Goal: Information Seeking & Learning: Learn about a topic

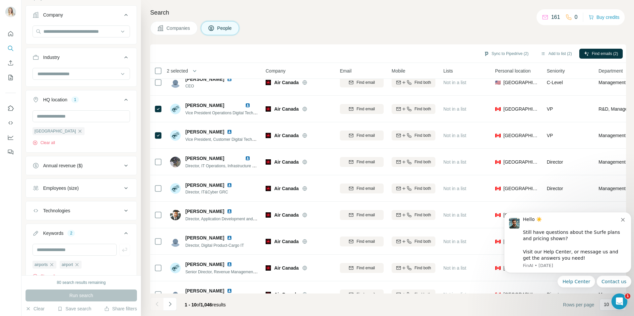
scroll to position [54, 0]
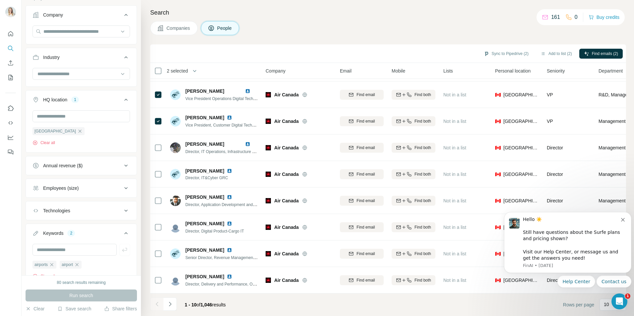
click at [173, 307] on button "Navigate to next page" at bounding box center [170, 304] width 13 height 13
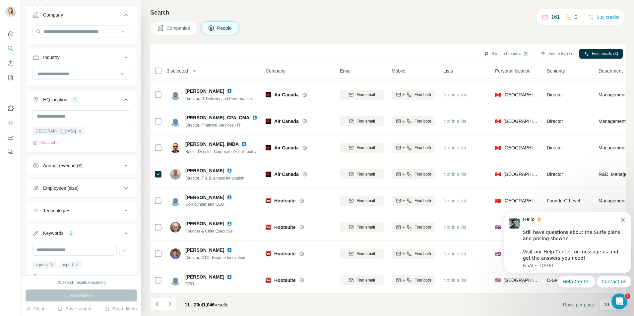
click at [171, 307] on icon "Navigate to next page" at bounding box center [170, 304] width 7 height 7
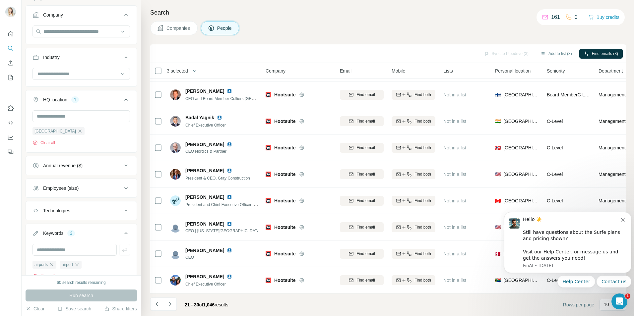
click at [173, 305] on icon "Navigate to next page" at bounding box center [170, 304] width 7 height 7
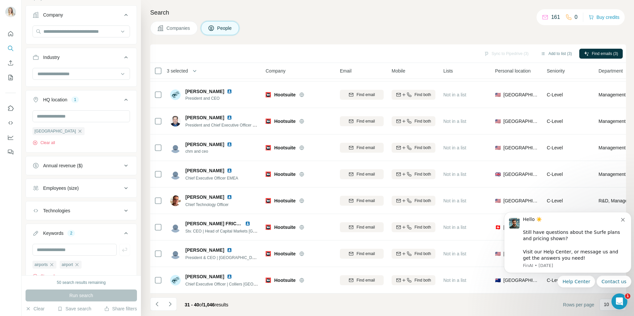
click at [173, 305] on icon "Navigate to next page" at bounding box center [170, 304] width 7 height 7
click at [170, 305] on icon "Navigate to next page" at bounding box center [170, 304] width 7 height 7
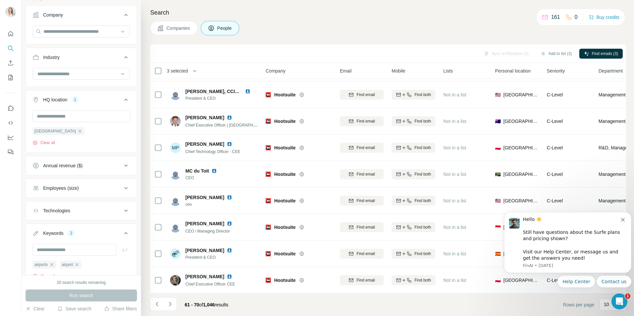
click at [170, 305] on icon "Navigate to next page" at bounding box center [170, 304] width 7 height 7
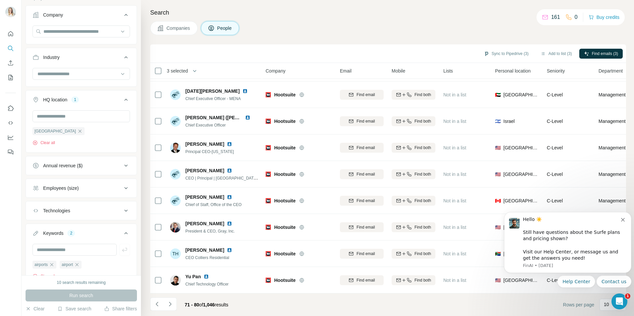
click at [170, 305] on icon "Navigate to next page" at bounding box center [170, 304] width 7 height 7
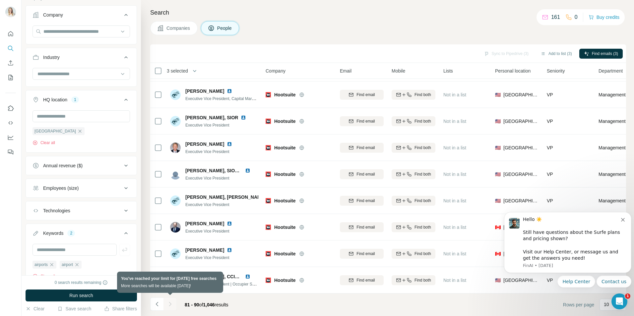
click at [170, 305] on div at bounding box center [170, 304] width 13 height 13
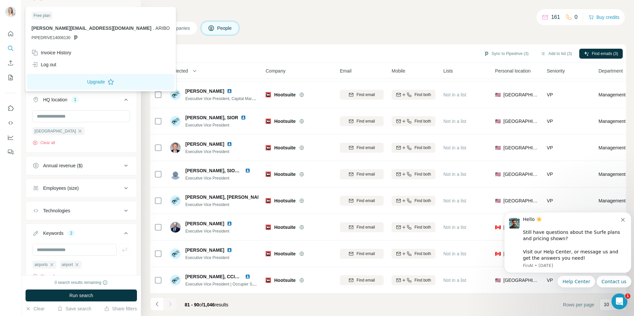
click at [14, 9] on img at bounding box center [10, 12] width 11 height 11
click at [61, 49] on div "Invoice History" at bounding box center [101, 53] width 146 height 12
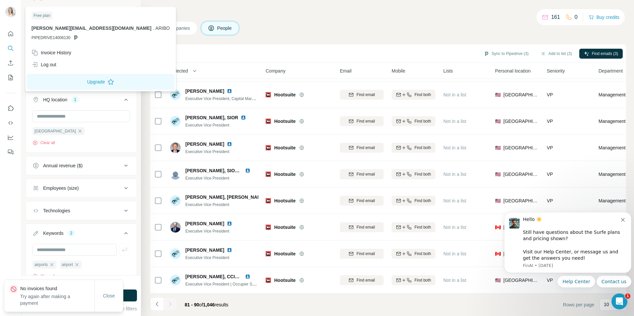
click at [71, 82] on button "Upgrade" at bounding box center [101, 82] width 148 height 16
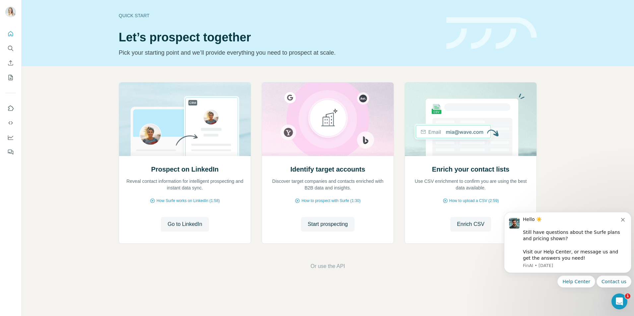
click at [335, 226] on span "Start prospecting" at bounding box center [328, 225] width 40 height 8
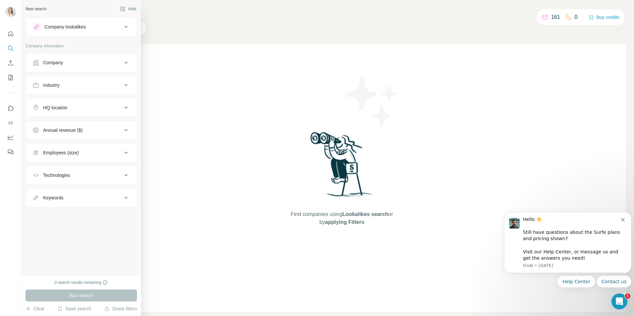
click at [126, 64] on icon at bounding box center [126, 63] width 8 height 8
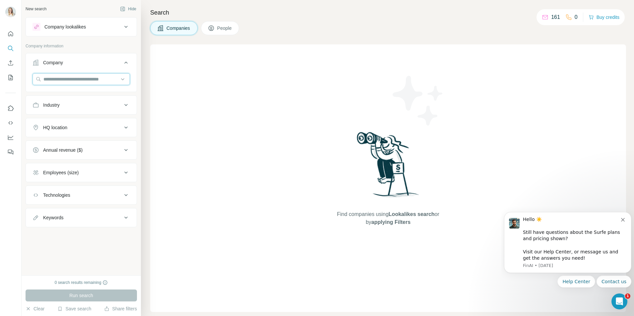
click at [115, 79] on input "text" at bounding box center [82, 79] width 98 height 12
type input "*******"
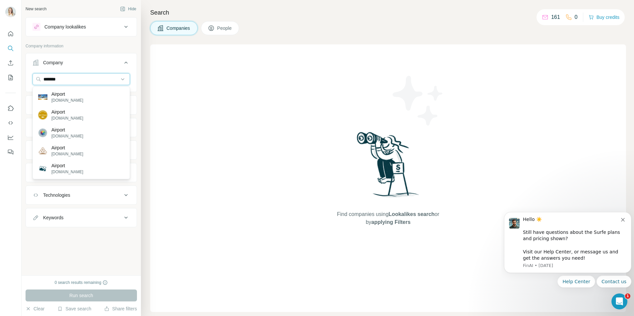
drag, startPoint x: 85, startPoint y: 81, endPoint x: 40, endPoint y: 81, distance: 44.8
click at [40, 81] on input "*******" at bounding box center [82, 79] width 98 height 12
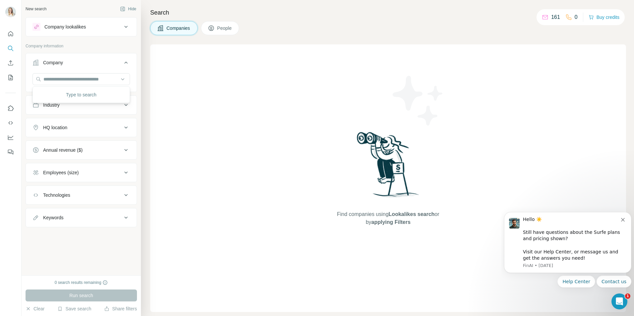
click at [200, 103] on div "Find companies using Lookalikes search or by applying Filters" at bounding box center [388, 178] width 476 height 268
click at [122, 104] on icon at bounding box center [126, 105] width 8 height 8
click at [94, 123] on input at bounding box center [78, 121] width 82 height 7
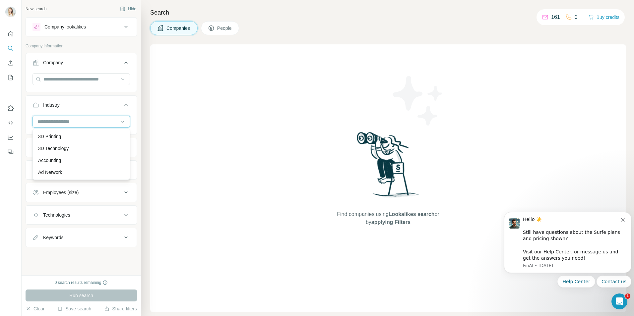
click at [84, 121] on input at bounding box center [78, 121] width 82 height 7
click at [124, 120] on icon at bounding box center [122, 121] width 7 height 7
click at [75, 143] on p "Air Transportation" at bounding box center [56, 144] width 37 height 7
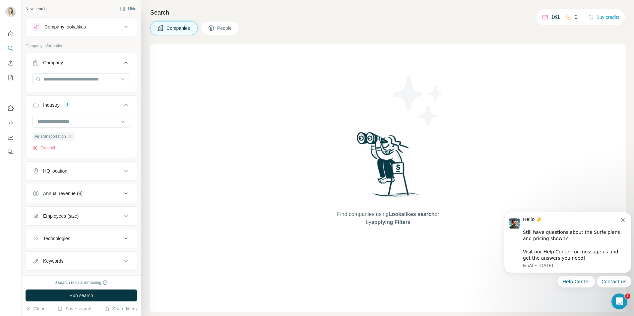
click at [119, 118] on icon at bounding box center [122, 121] width 7 height 7
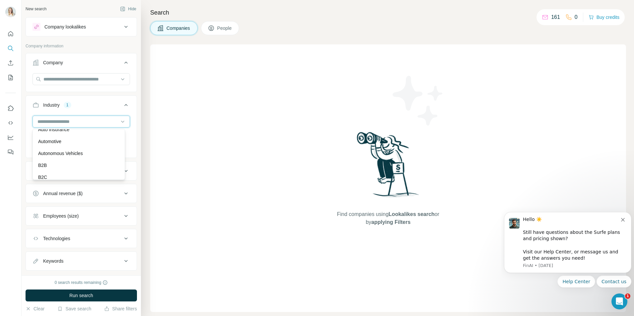
scroll to position [451, 0]
click at [90, 155] on div "Autonomous Vehicles" at bounding box center [78, 151] width 81 height 7
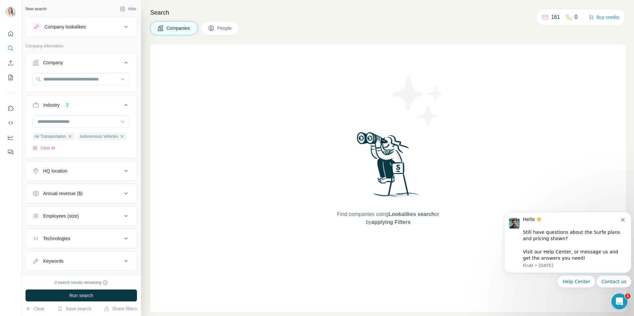
click at [120, 122] on icon at bounding box center [122, 121] width 7 height 7
click at [159, 150] on div "Find companies using Lookalikes search or by applying Filters" at bounding box center [388, 178] width 476 height 268
click at [121, 138] on icon "button" at bounding box center [122, 136] width 3 height 3
click at [114, 124] on div at bounding box center [82, 122] width 98 height 12
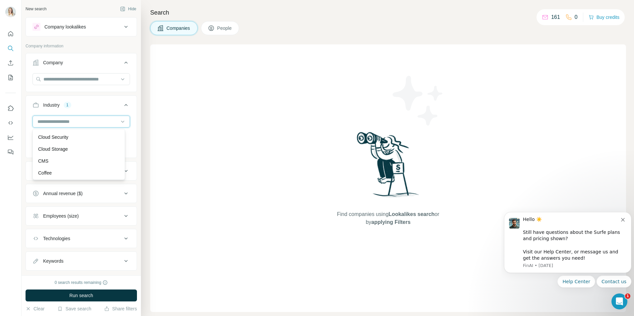
scroll to position [1108, 0]
